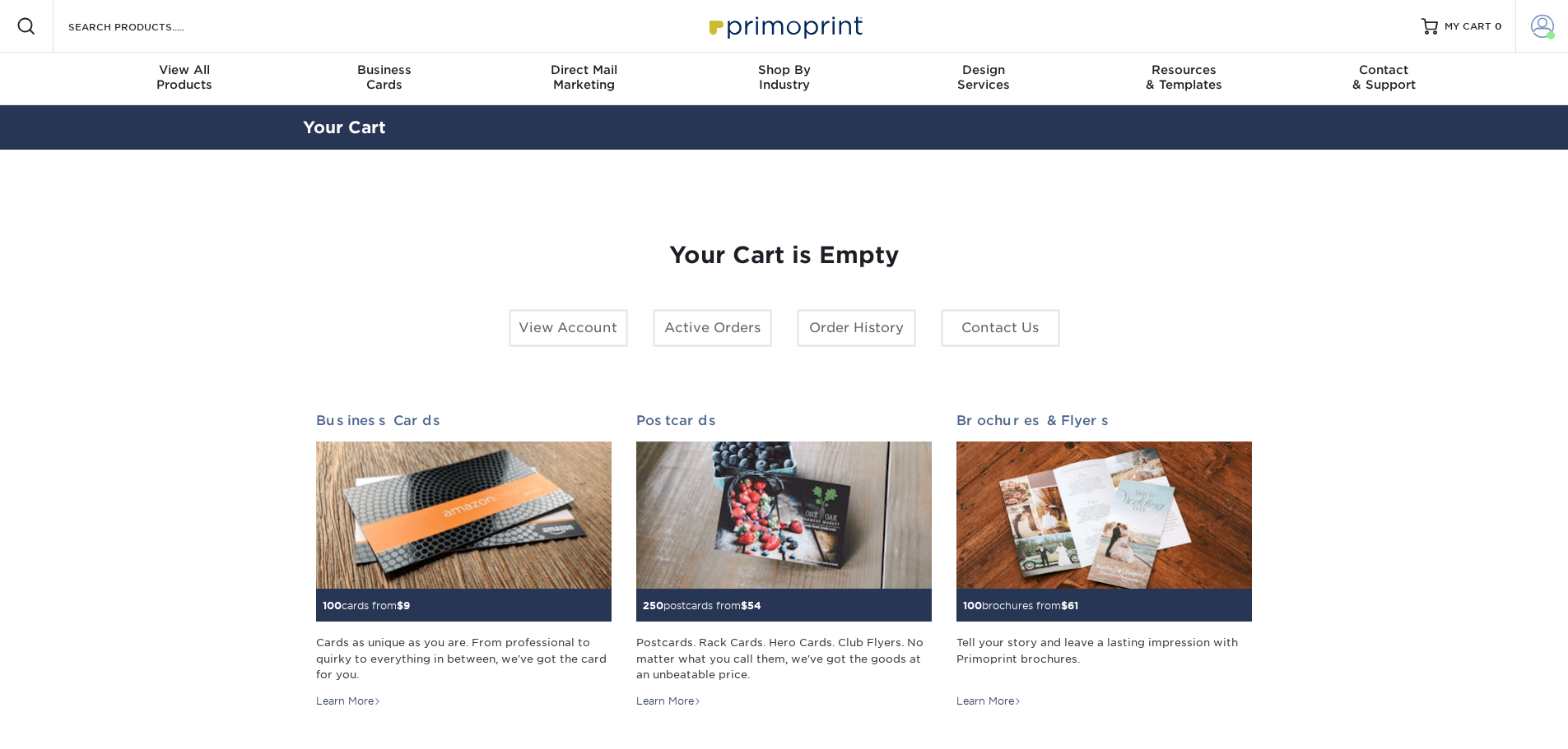
click at [1547, 29] on span at bounding box center [1542, 26] width 23 height 23
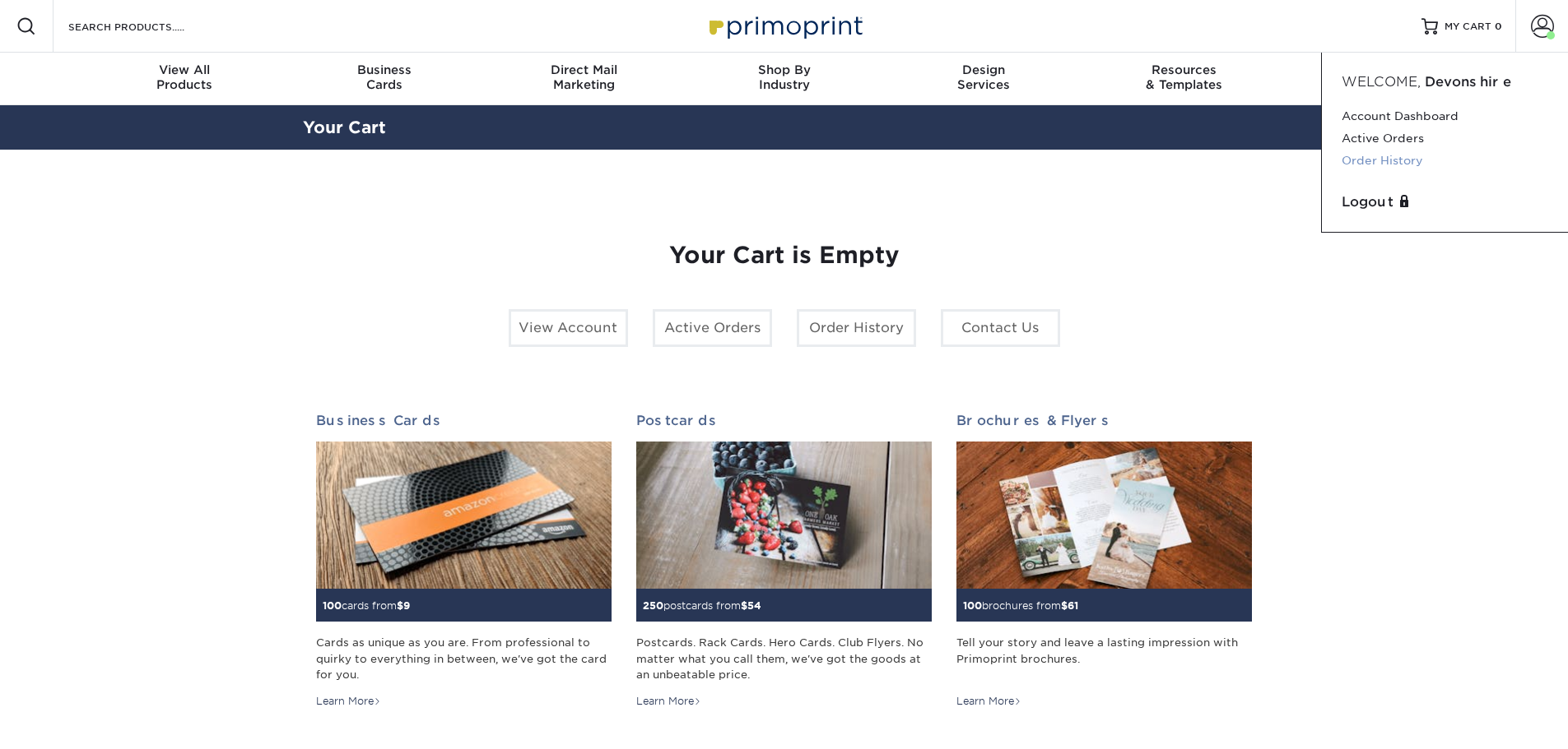
click at [1376, 157] on link "Order History" at bounding box center [1444, 160] width 206 height 22
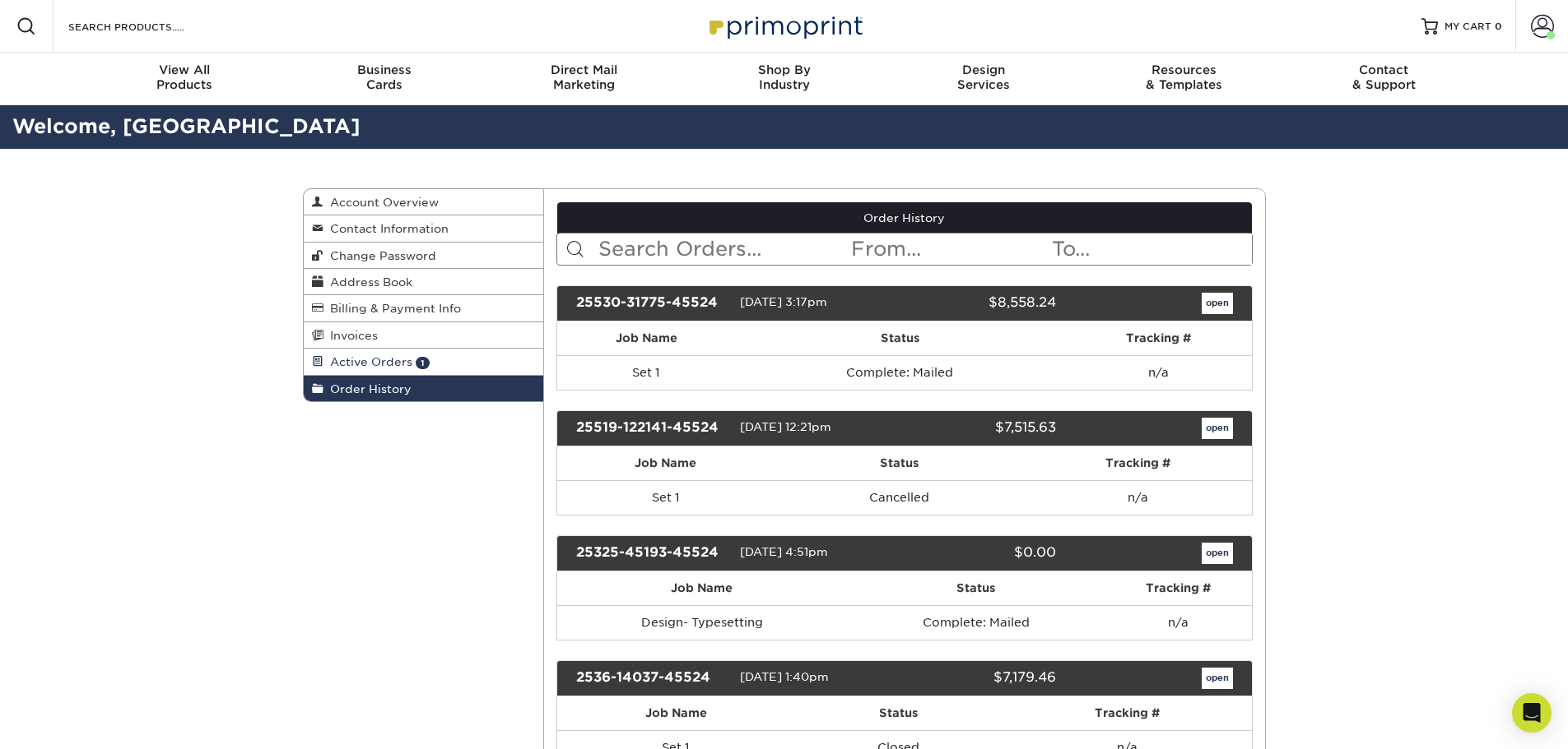
click at [361, 366] on span "Active Orders" at bounding box center [368, 362] width 89 height 13
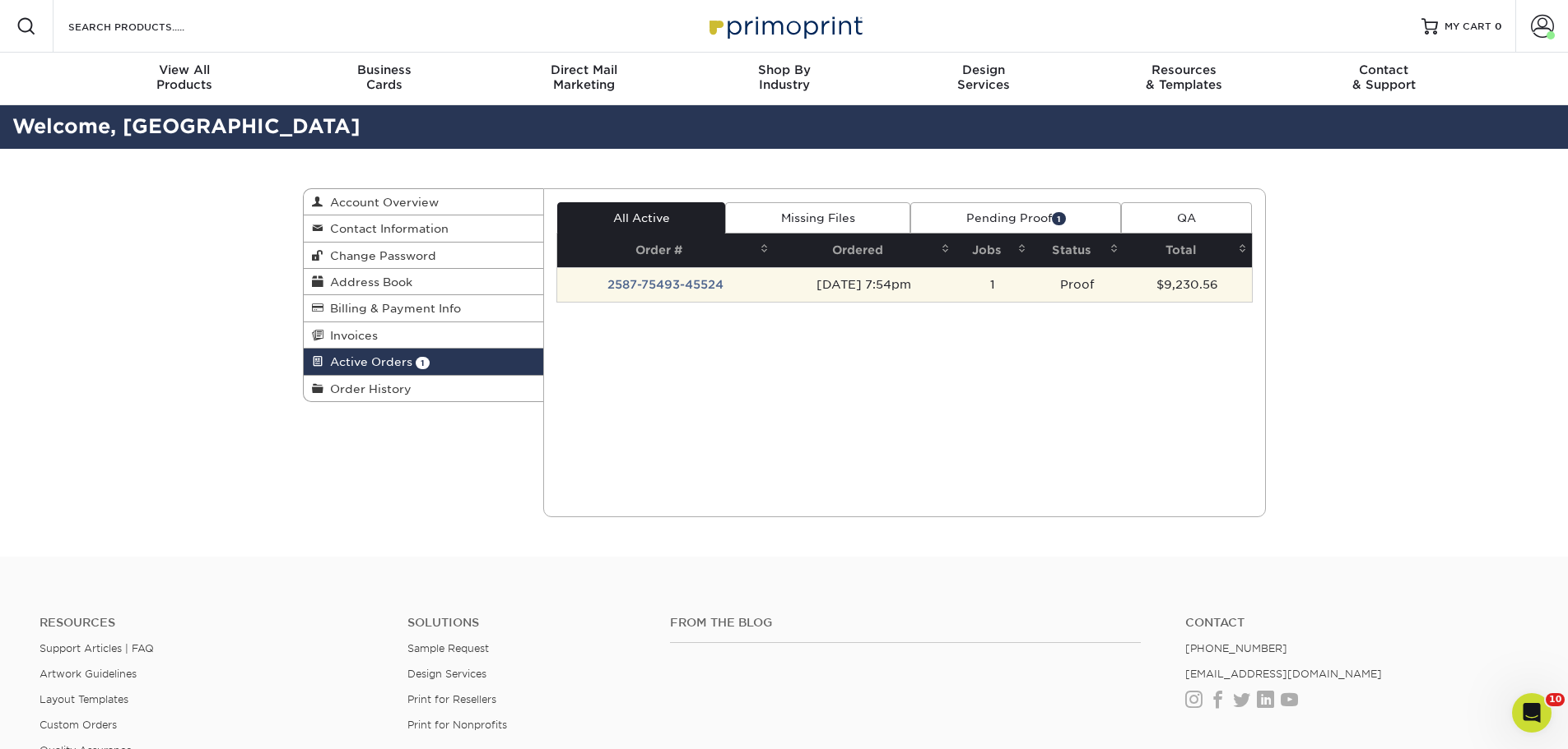
click at [675, 272] on td "2587-75493-45524" at bounding box center [666, 285] width 217 height 35
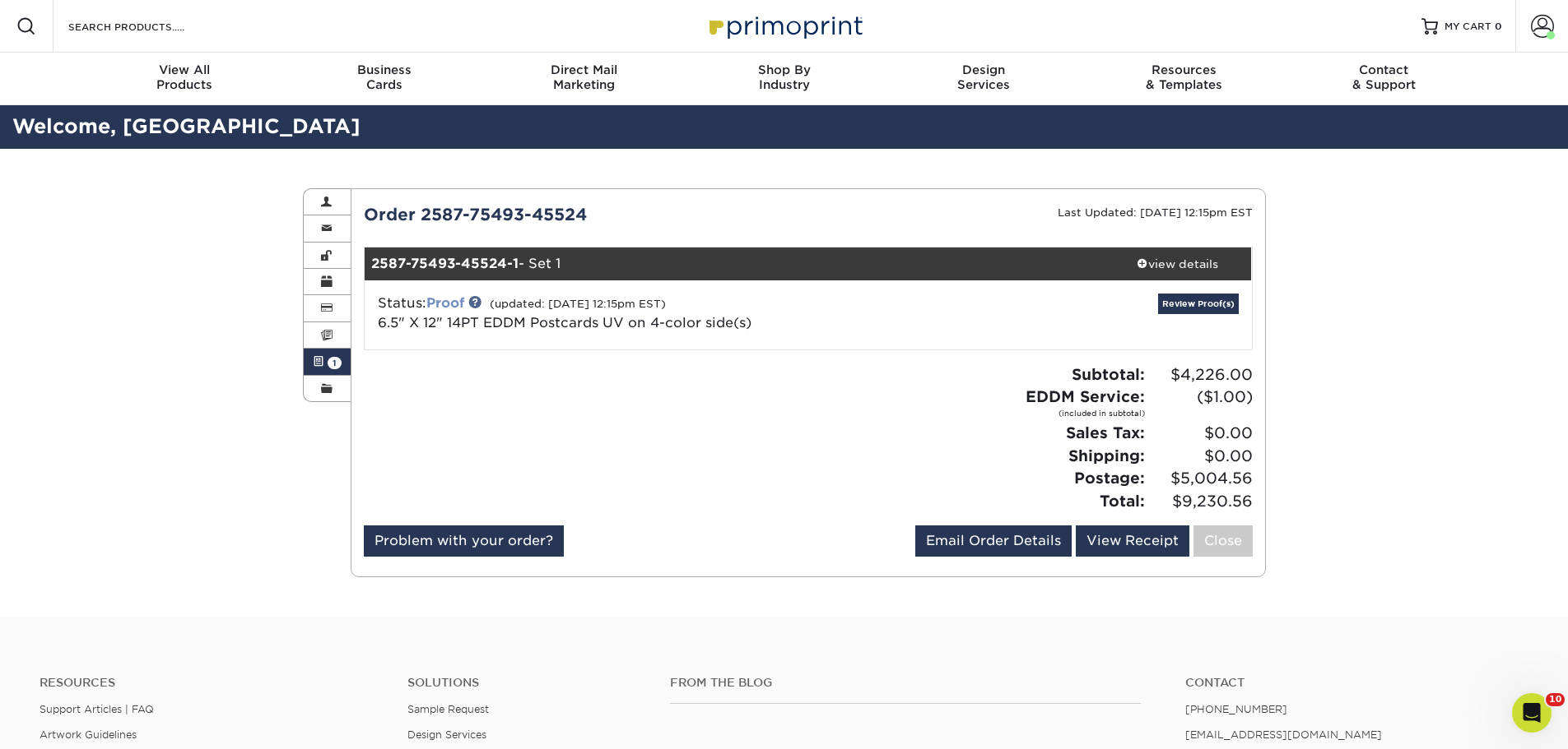
click at [451, 304] on link "Proof" at bounding box center [444, 303] width 37 height 15
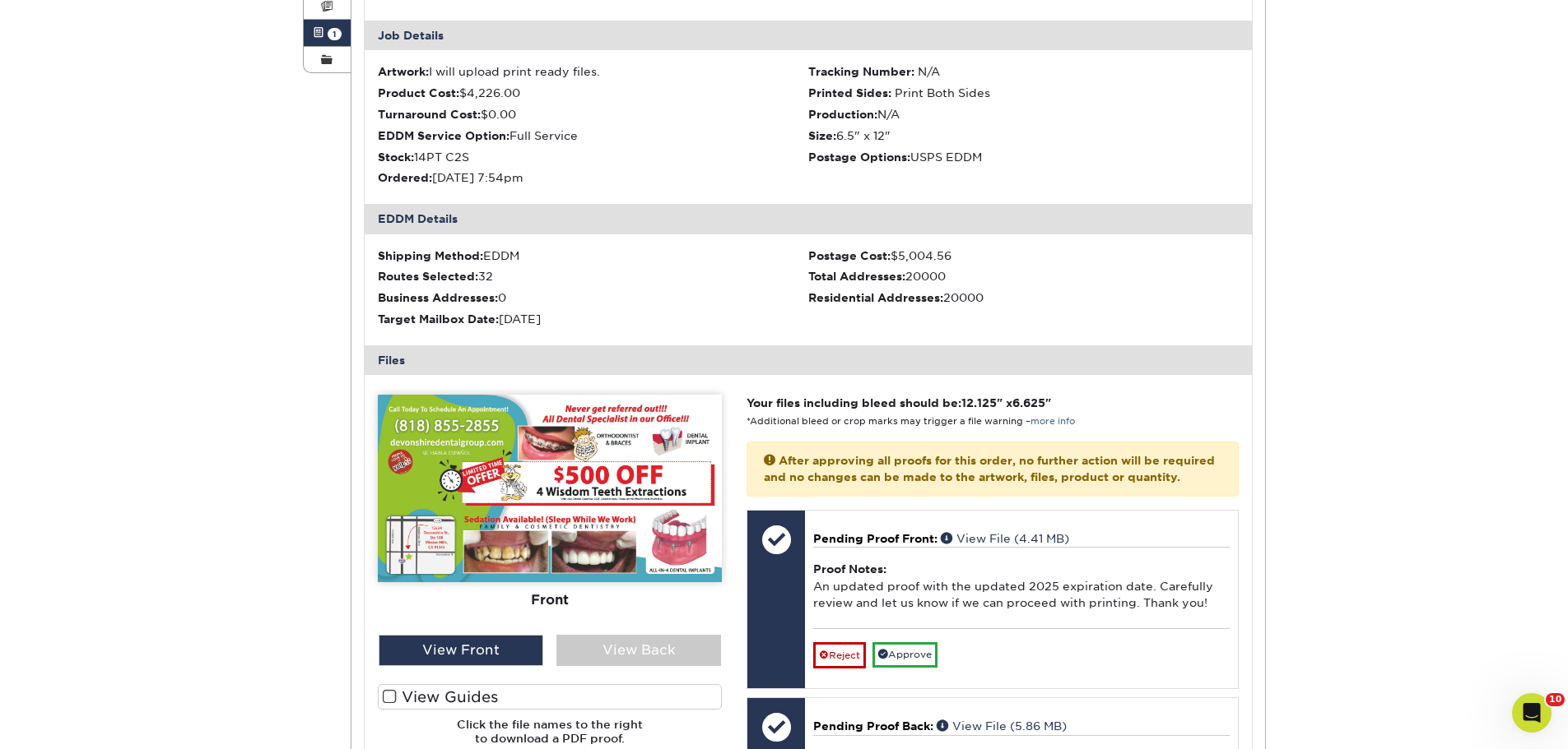
scroll to position [411, 0]
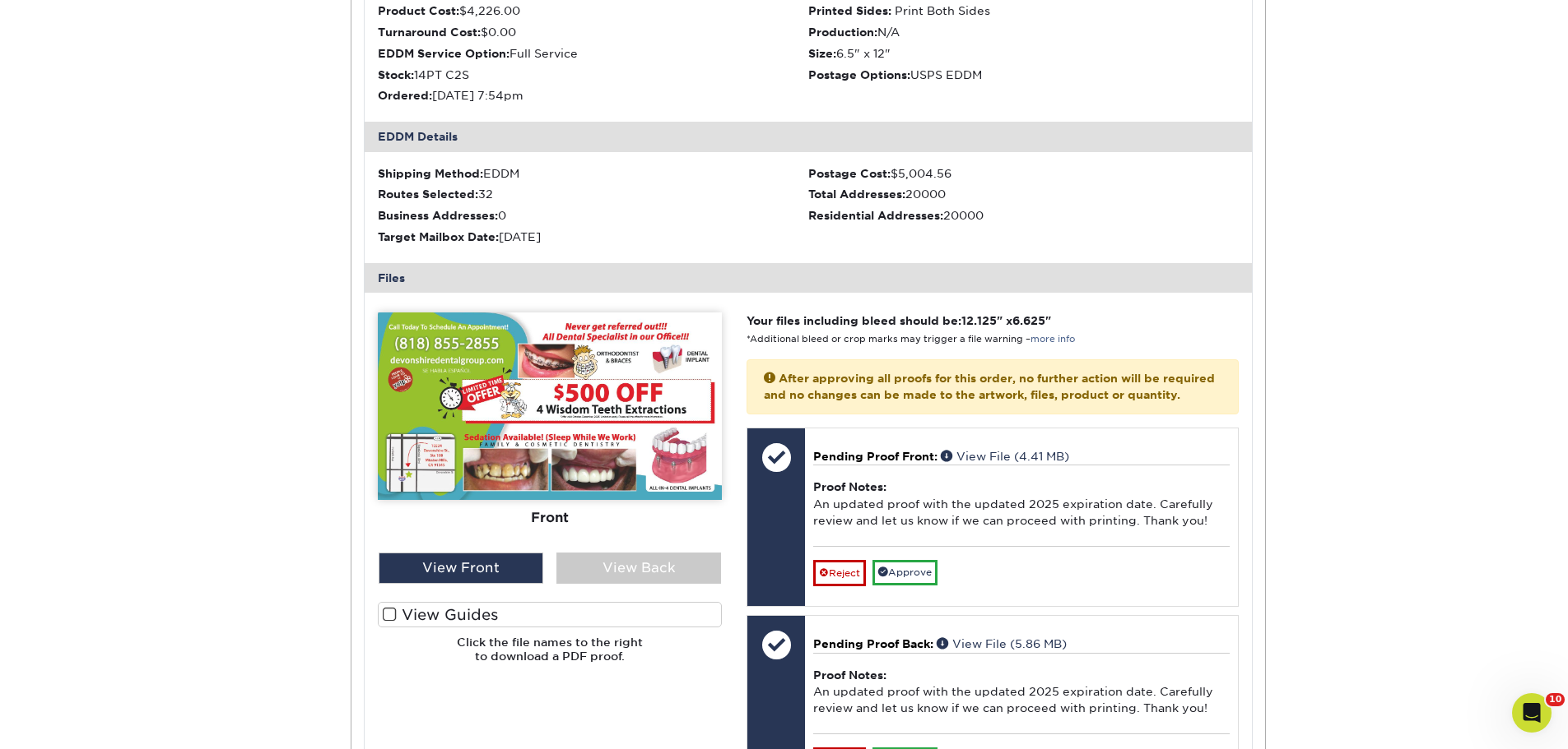
click at [579, 376] on img at bounding box center [550, 407] width 344 height 188
click at [624, 573] on div "View Back" at bounding box center [639, 568] width 165 height 32
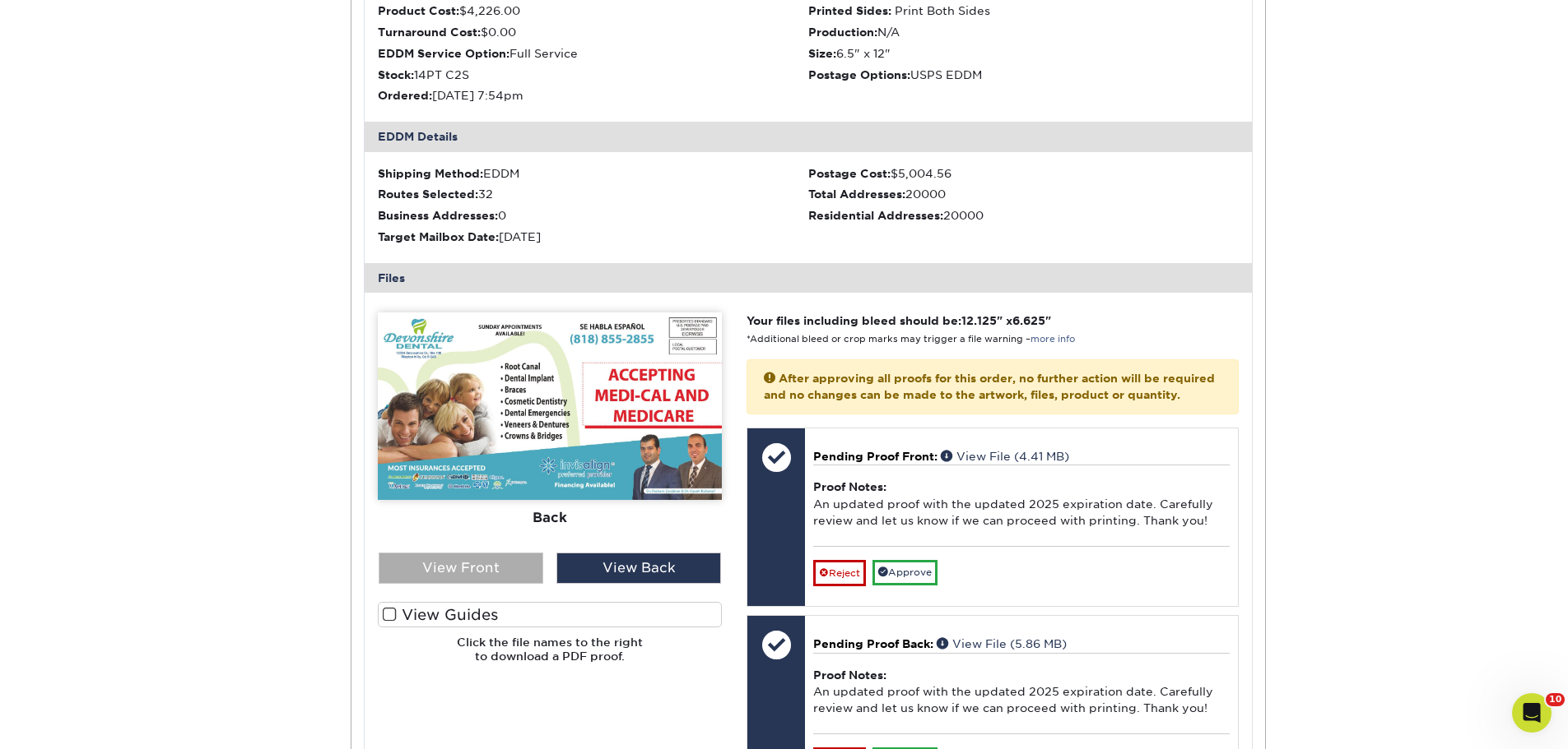
drag, startPoint x: 452, startPoint y: 563, endPoint x: 453, endPoint y: 573, distance: 10.0
click at [453, 573] on div "View Front" at bounding box center [461, 568] width 165 height 32
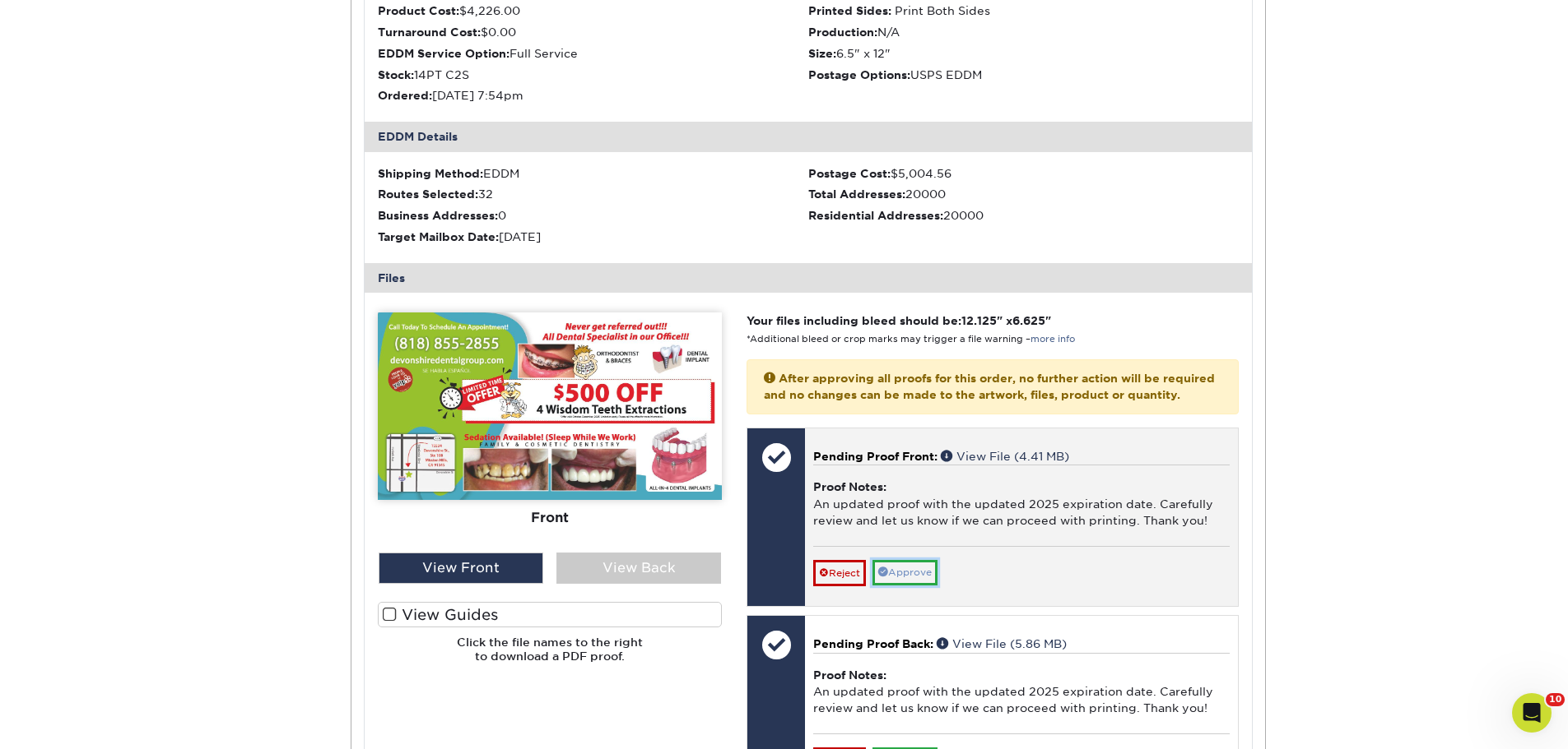
click at [936, 586] on link "Approve" at bounding box center [905, 573] width 65 height 26
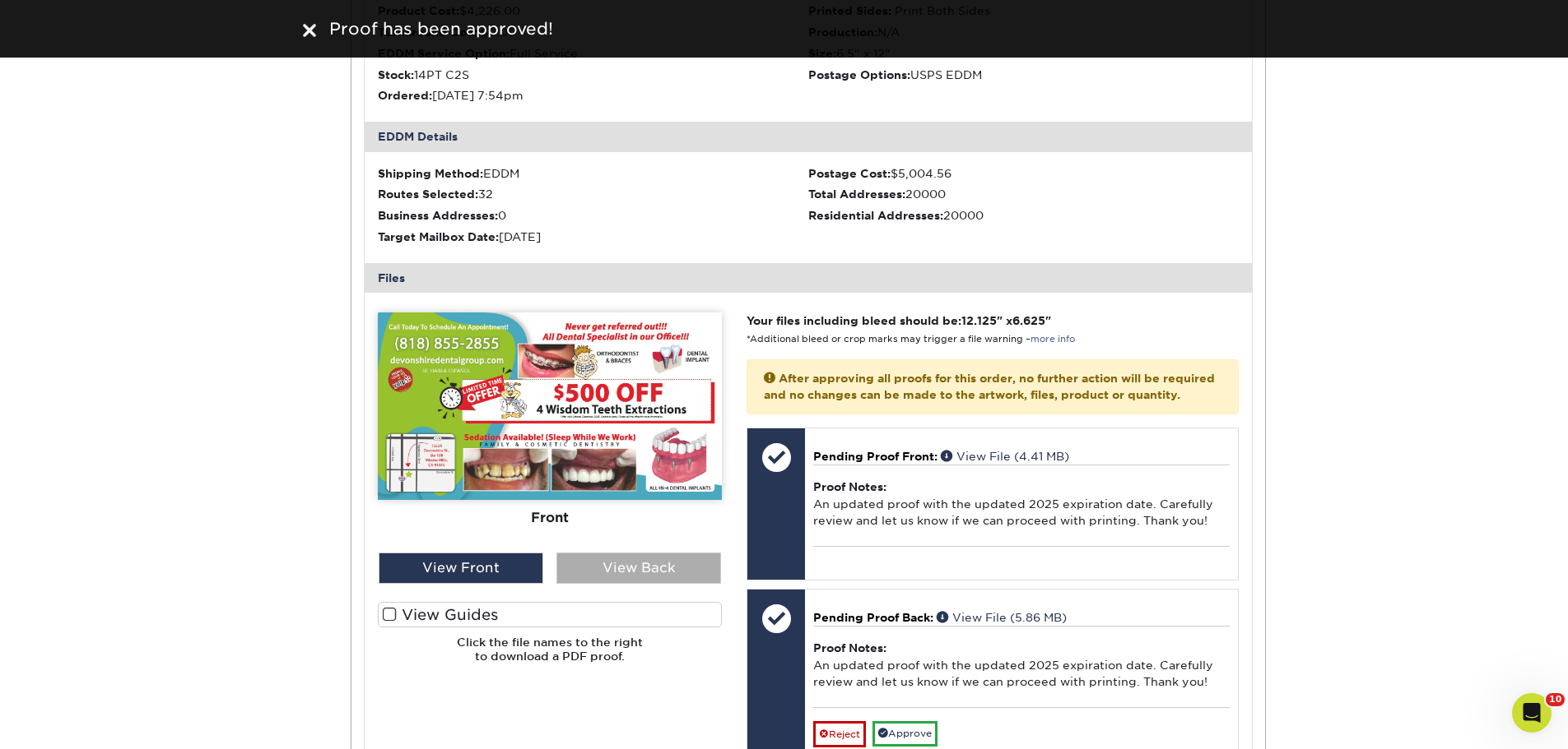
click at [582, 560] on div "View Back" at bounding box center [639, 568] width 165 height 32
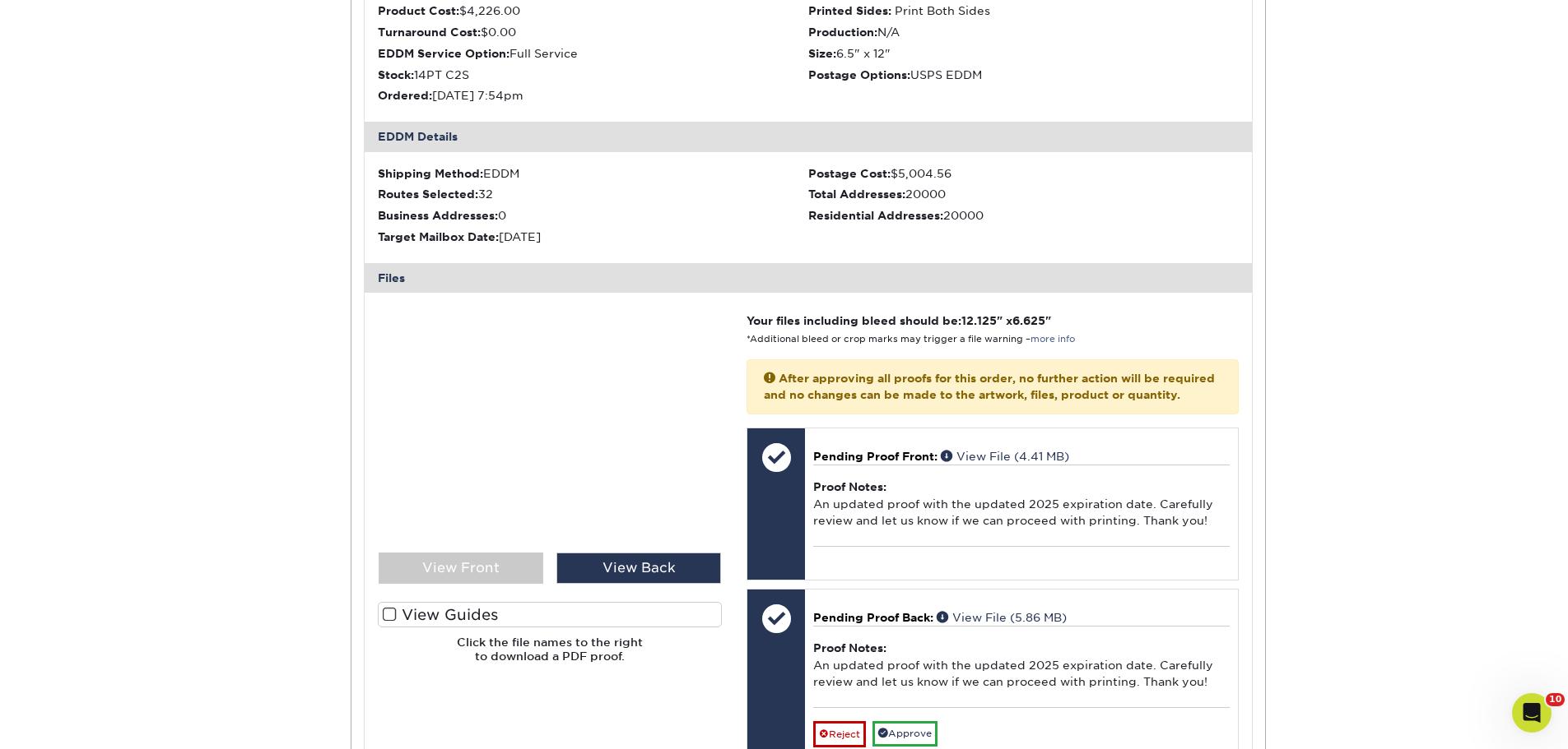
scroll to position [494, 0]
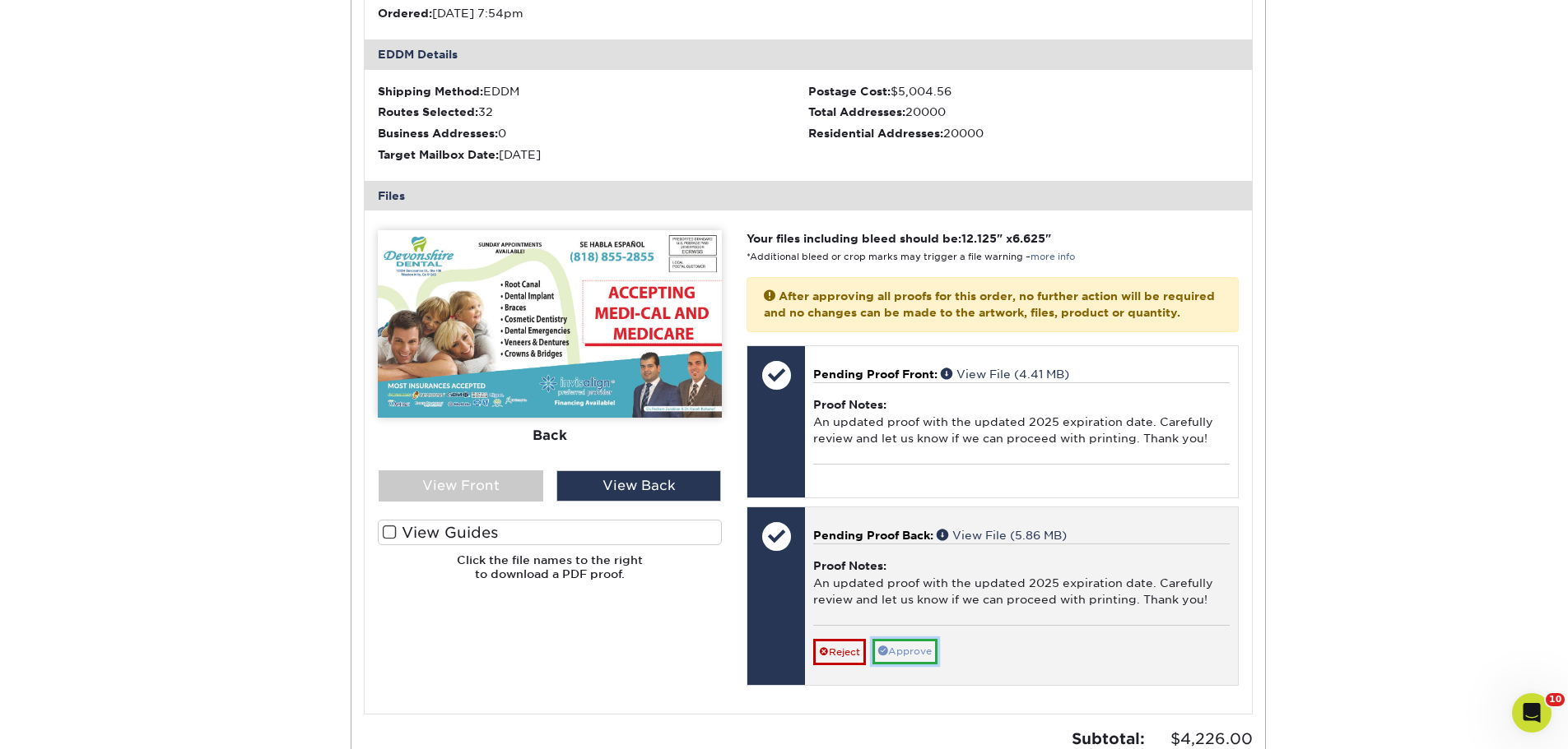
click at [894, 663] on link "Approve" at bounding box center [905, 651] width 65 height 26
